Goal: Navigation & Orientation: Find specific page/section

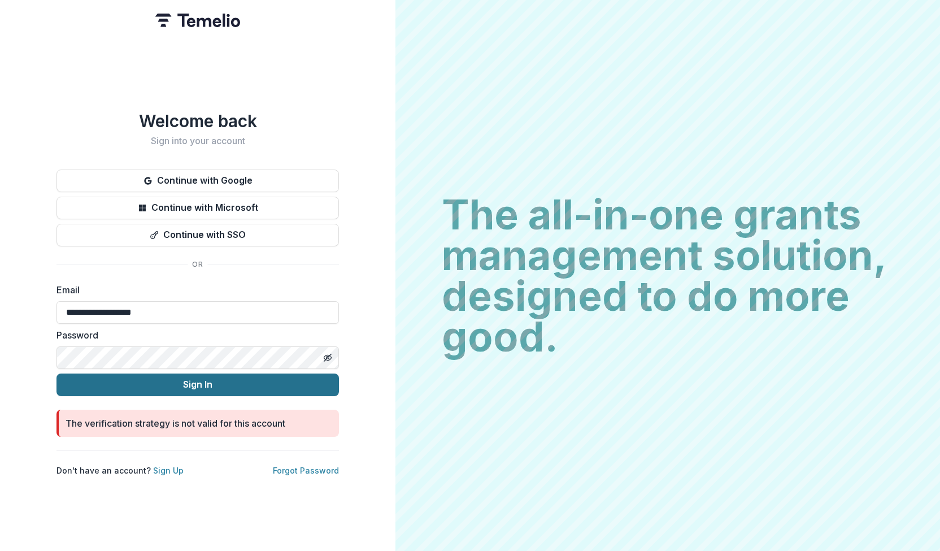
click at [208, 380] on button "Sign In" at bounding box center [198, 385] width 283 height 23
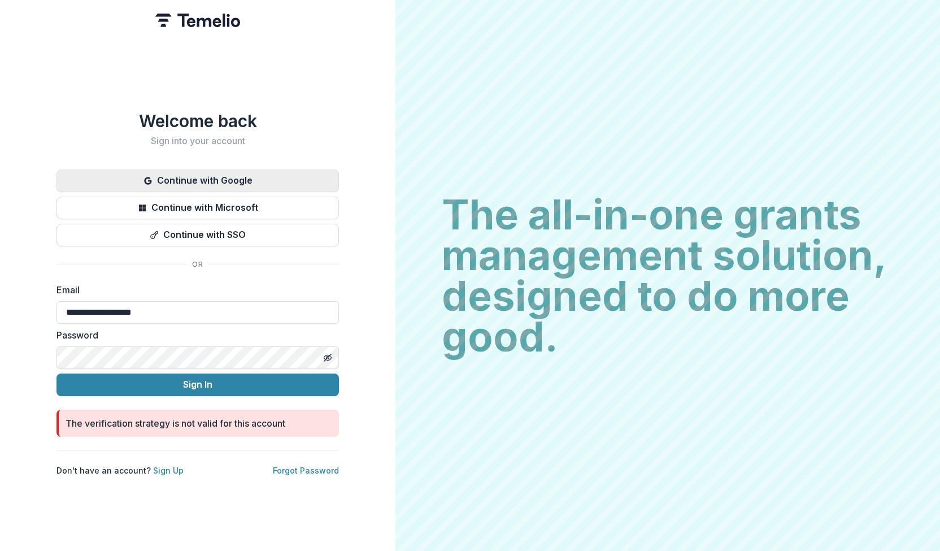
click at [220, 178] on button "Continue with Google" at bounding box center [198, 181] width 283 height 23
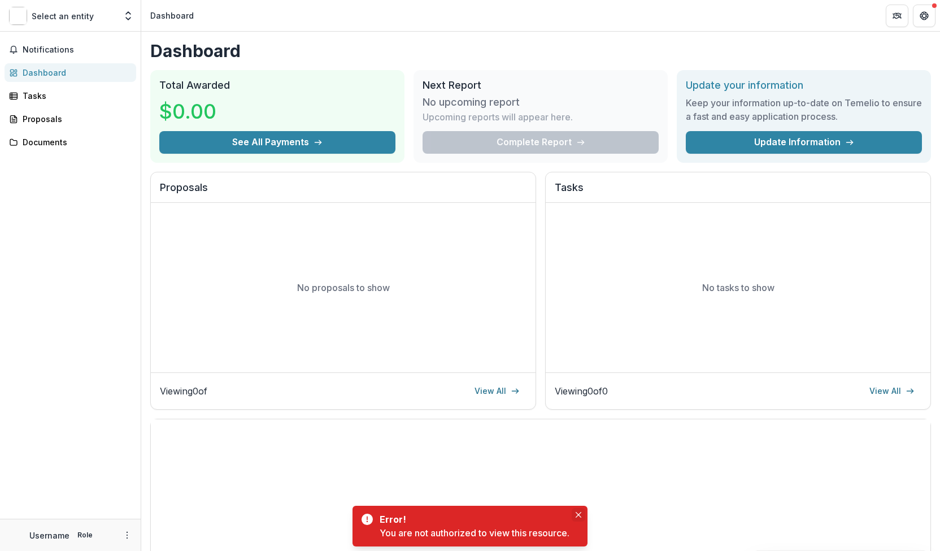
click at [580, 515] on icon "Close" at bounding box center [579, 515] width 6 height 6
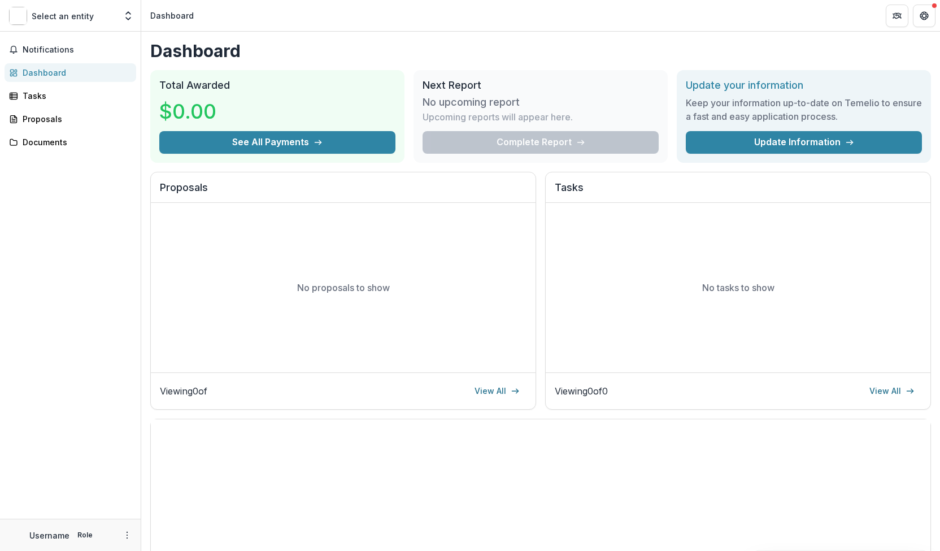
click at [41, 68] on div "Dashboard" at bounding box center [75, 73] width 105 height 12
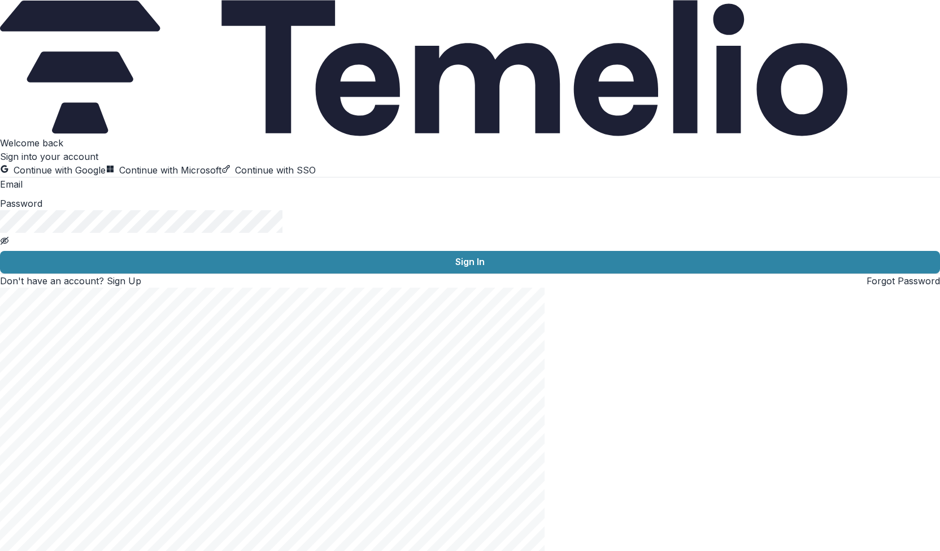
click at [97, 192] on input at bounding box center [68, 186] width 90 height 14
drag, startPoint x: 98, startPoint y: 329, endPoint x: 31, endPoint y: 324, distance: 66.8
click at [31, 288] on div "**********" at bounding box center [470, 211] width 940 height 151
type input "**********"
click at [260, 18] on keeper-lock "Open Keeper Popup" at bounding box center [253, 12] width 14 height 14
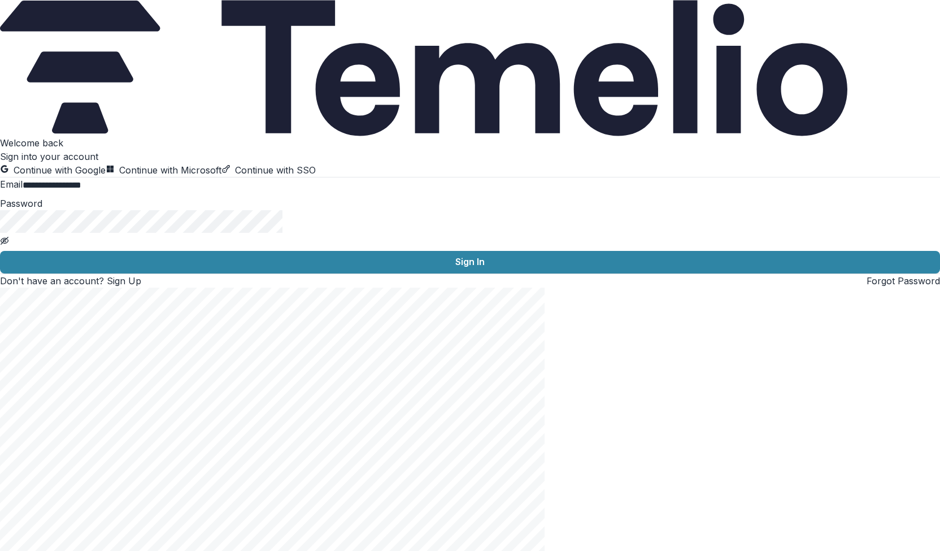
click at [23, 190] on label "Email" at bounding box center [11, 184] width 23 height 11
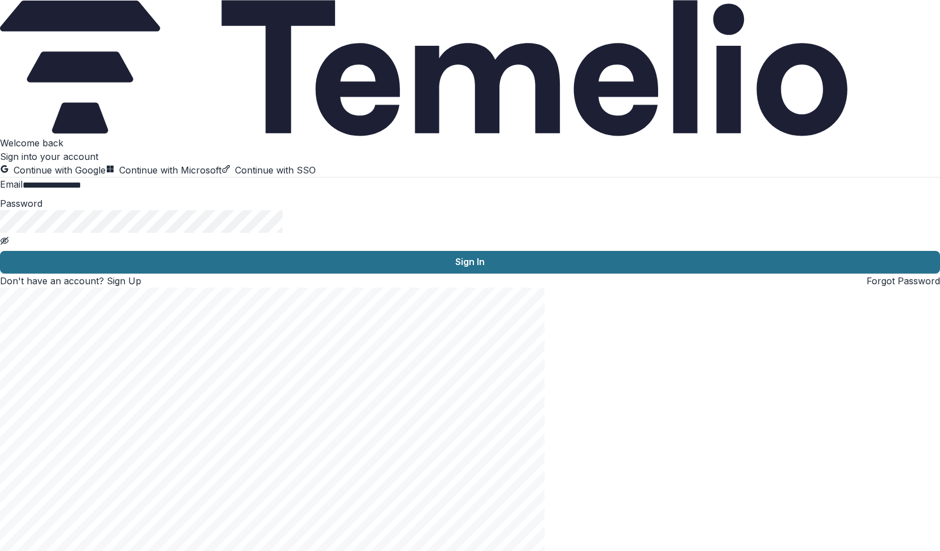
click at [202, 274] on button "Sign In" at bounding box center [470, 262] width 940 height 23
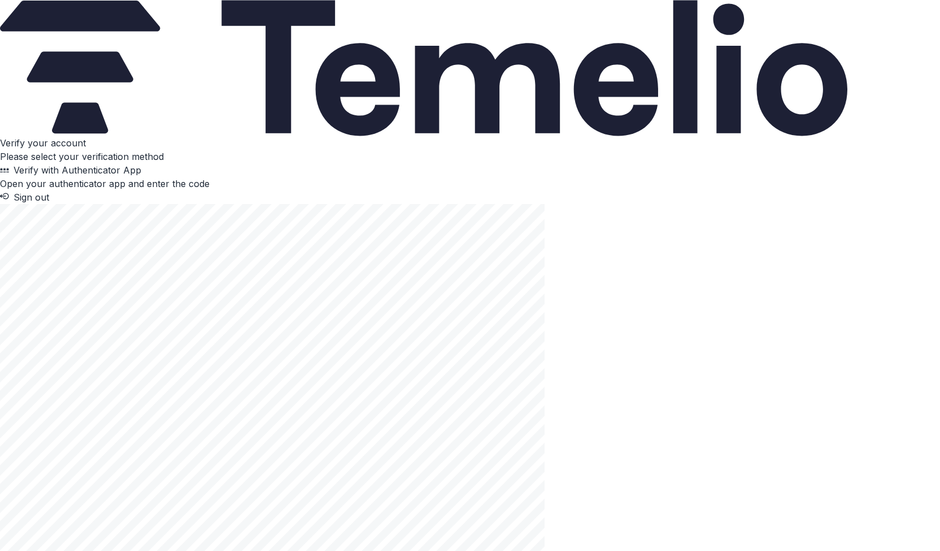
click at [206, 190] on p "Open your authenticator app and enter the code" at bounding box center [105, 184] width 210 height 14
click at [90, 177] on input "Please enter your pin code" at bounding box center [45, 170] width 90 height 14
type input "*"
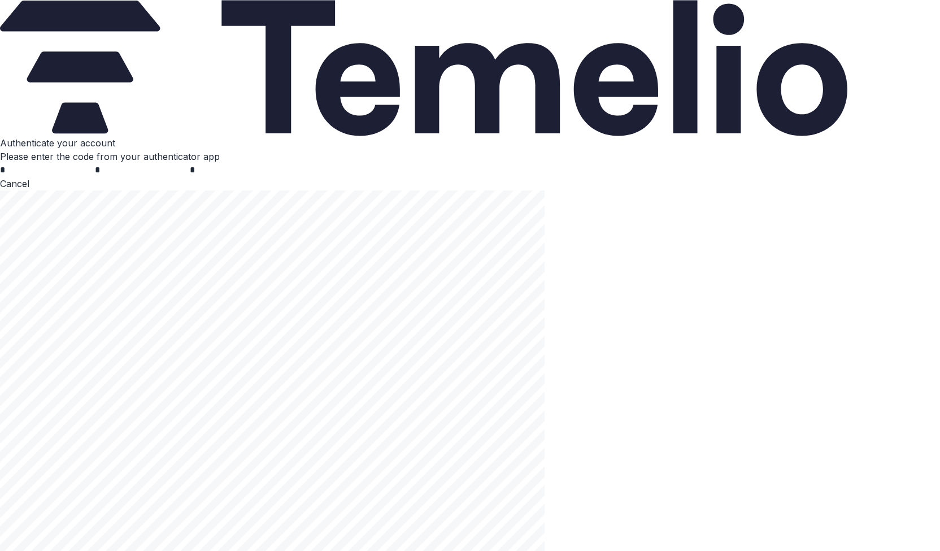
type input "*"
click at [29, 204] on button "Cancel" at bounding box center [14, 197] width 29 height 14
click at [199, 190] on p "Open your authenticator app and enter the code" at bounding box center [105, 184] width 210 height 14
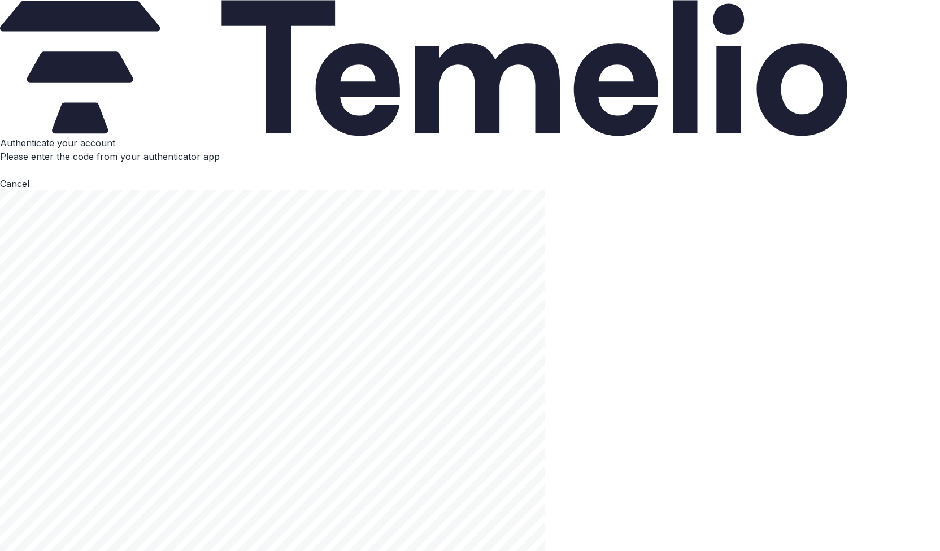
type input "*"
click at [190, 177] on input "Please enter your pin code" at bounding box center [235, 170] width 90 height 14
type input "*"
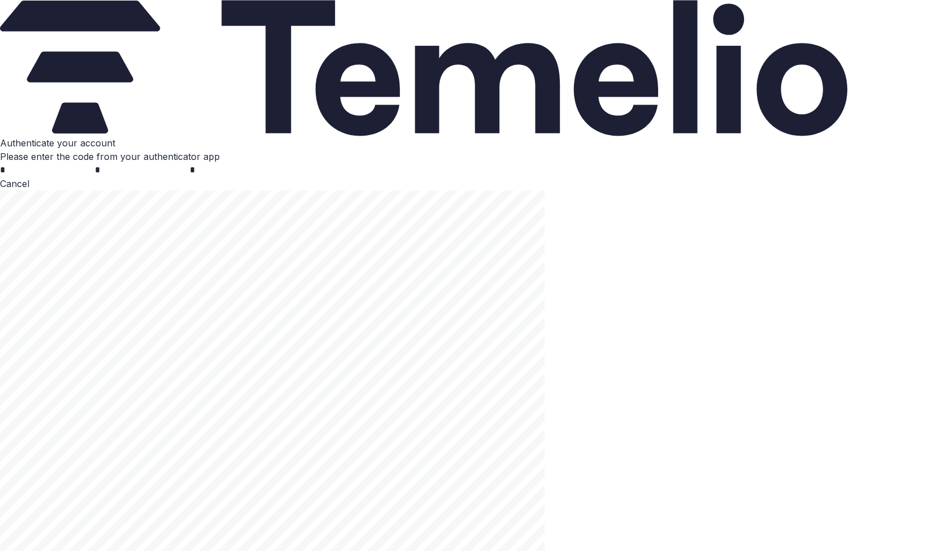
type input "*"
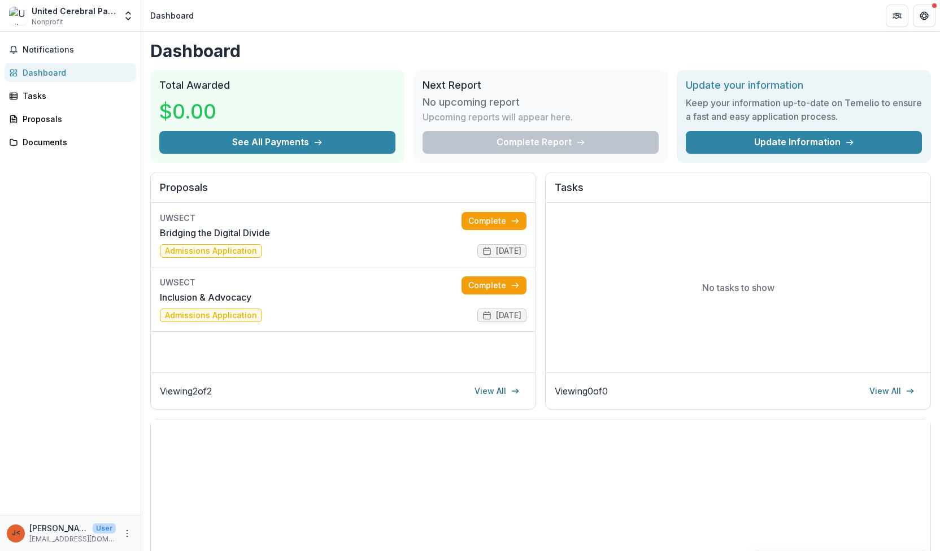
click at [140, 25] on keeper-draggable-element at bounding box center [73, 24] width 134 height 27
click at [42, 118] on div "Proposals" at bounding box center [75, 119] width 105 height 12
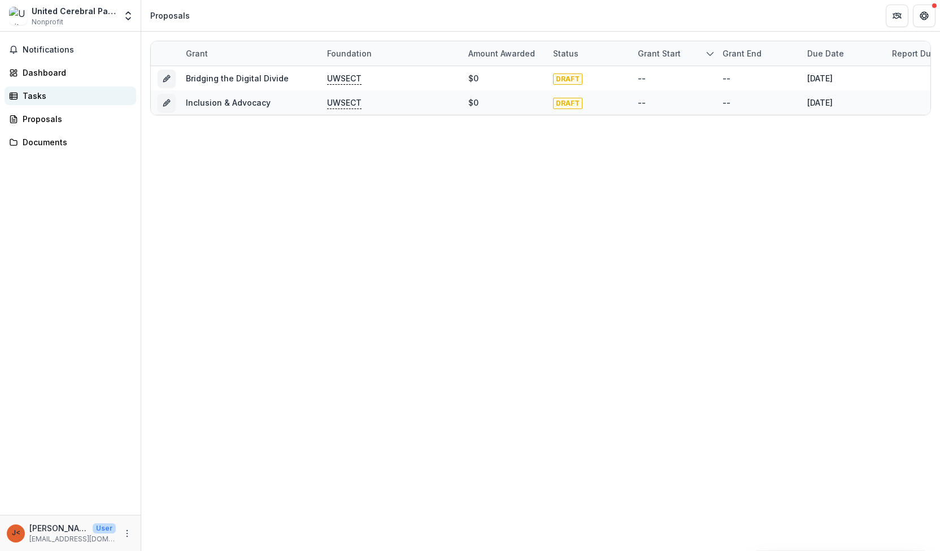
click at [39, 95] on div "Tasks" at bounding box center [75, 96] width 105 height 12
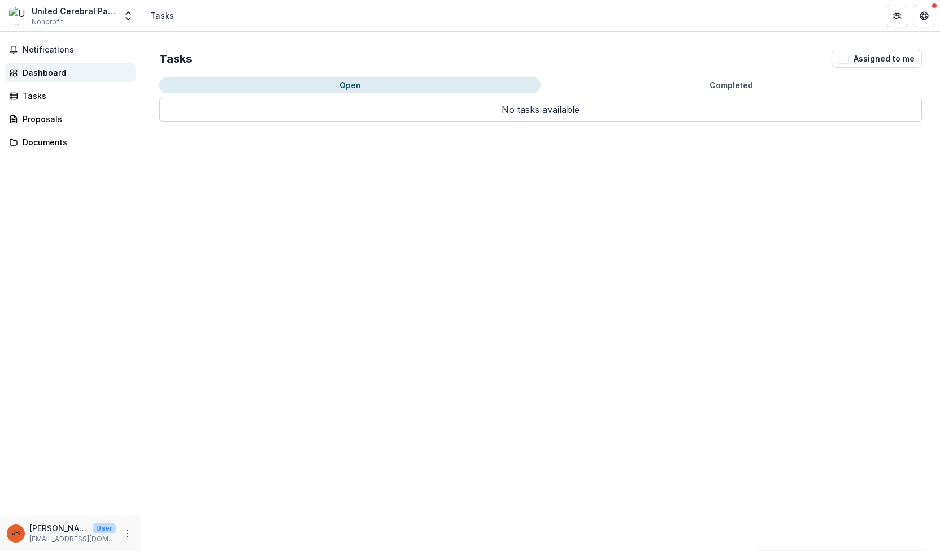
click at [40, 70] on div "Dashboard" at bounding box center [75, 73] width 105 height 12
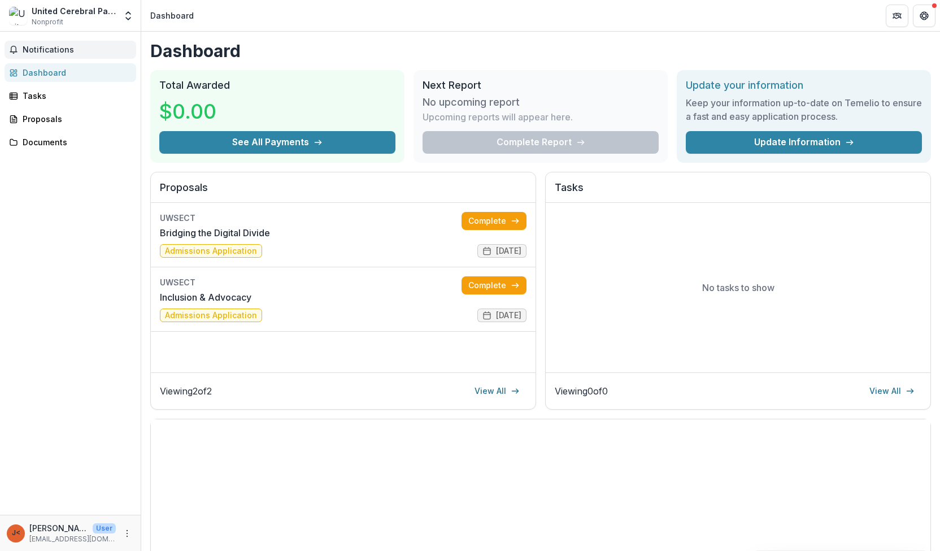
click at [48, 46] on span "Notifications" at bounding box center [77, 50] width 109 height 10
click at [46, 138] on div "Documents" at bounding box center [75, 142] width 105 height 12
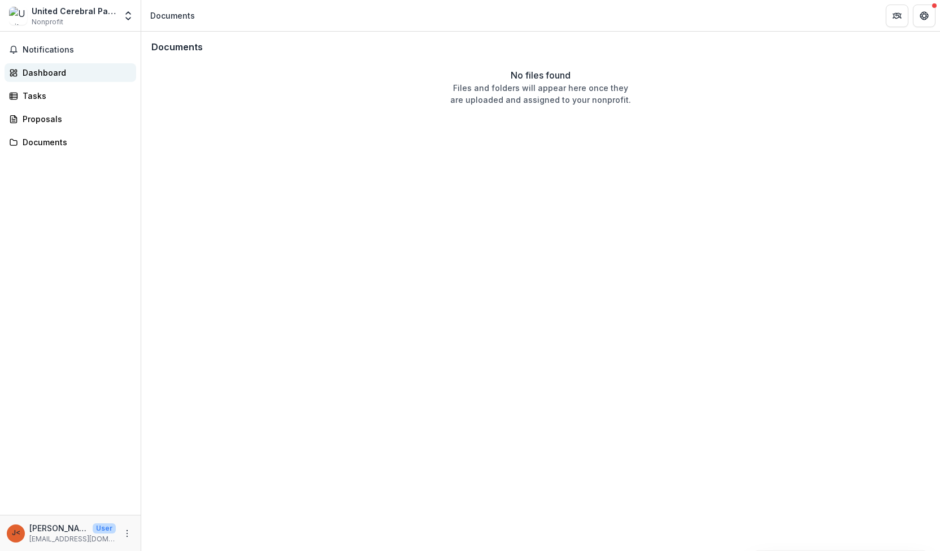
click at [40, 74] on div "Dashboard" at bounding box center [75, 73] width 105 height 12
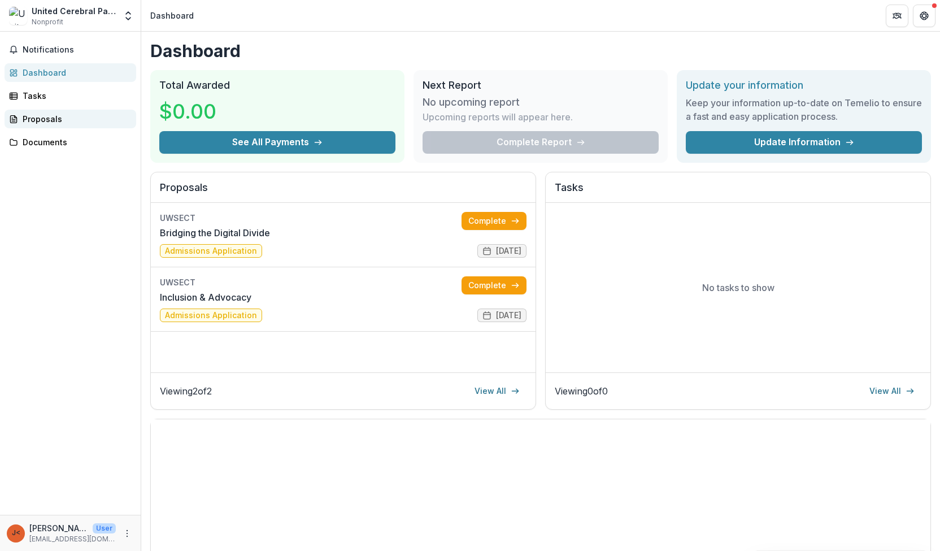
click at [38, 126] on link "Proposals" at bounding box center [71, 119] width 132 height 19
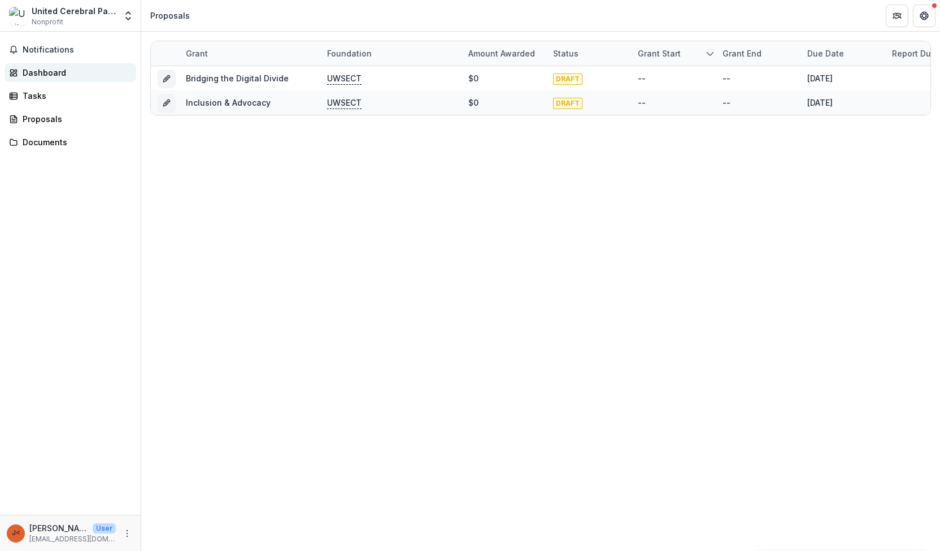
click at [34, 72] on div "Dashboard" at bounding box center [75, 73] width 105 height 12
